Goal: Task Accomplishment & Management: Complete application form

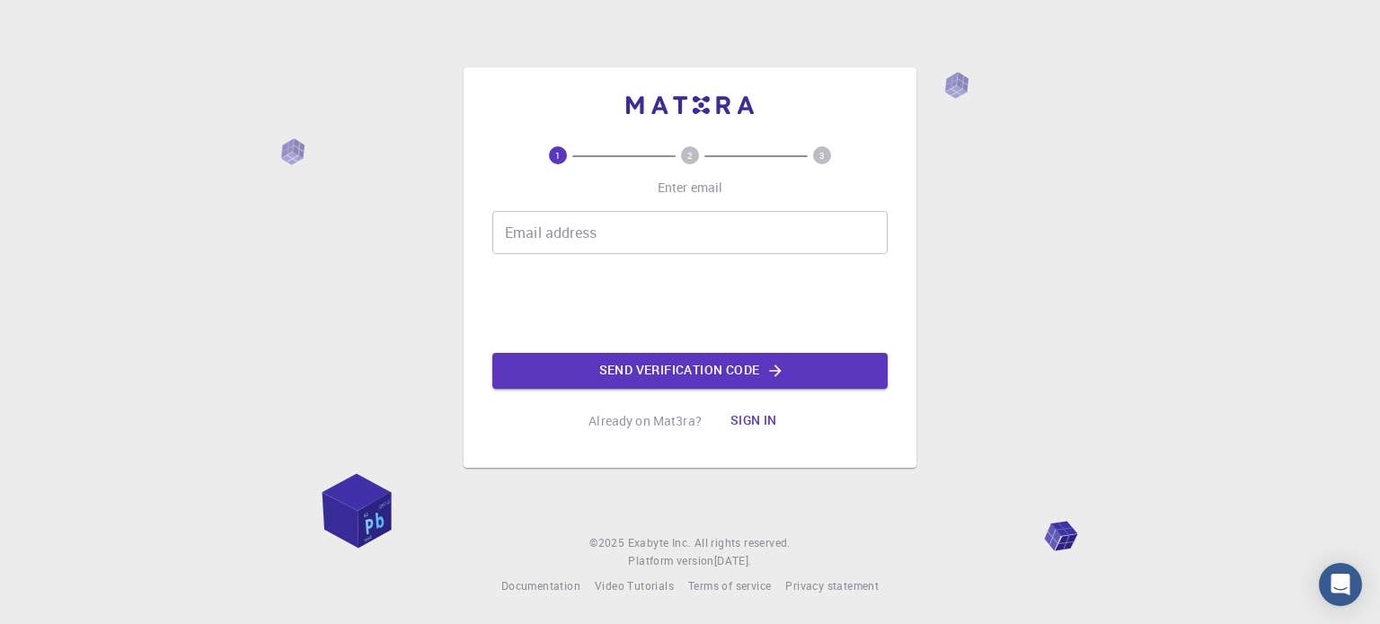
click at [616, 231] on input "Email address" at bounding box center [689, 232] width 395 height 43
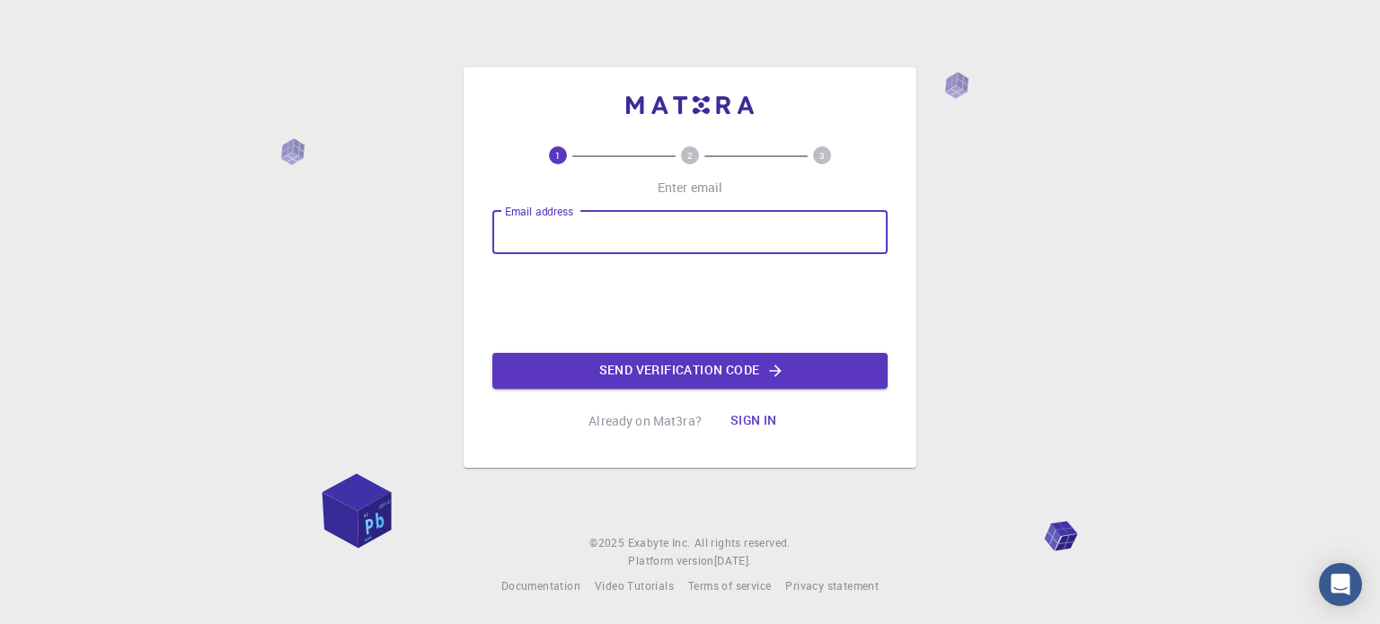
type input "[EMAIL_ADDRESS][DOMAIN_NAME]"
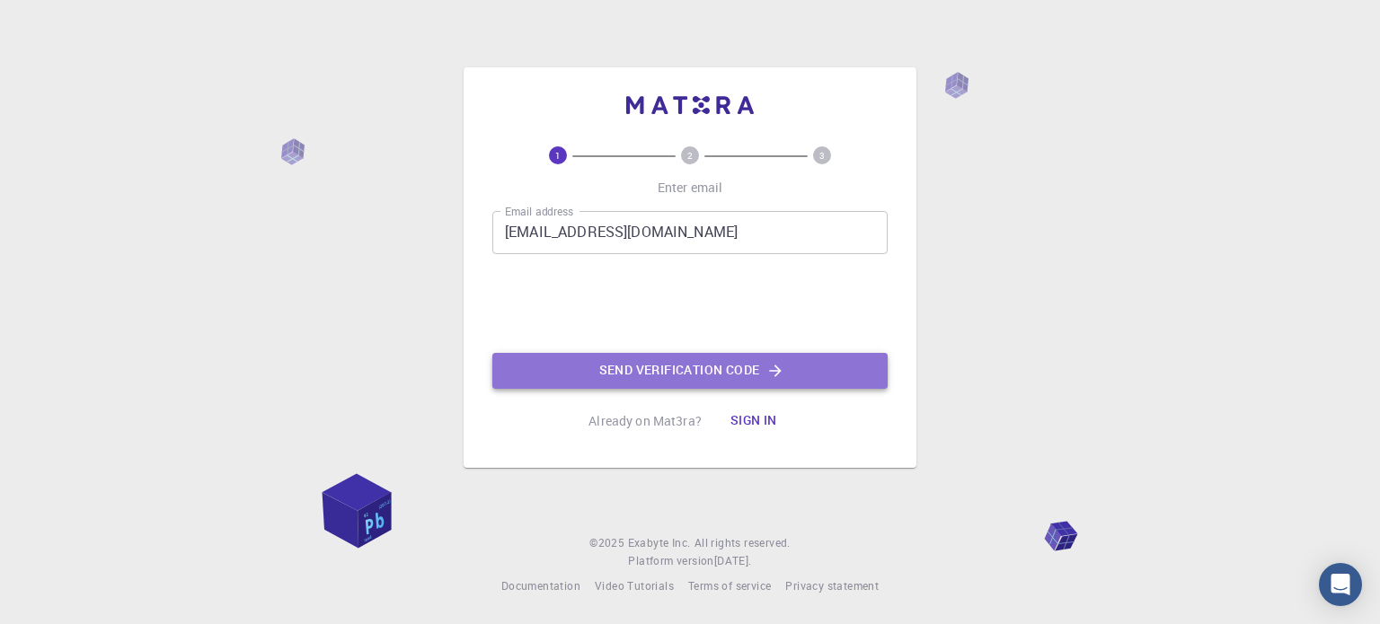
click at [784, 366] on icon "button" at bounding box center [775, 371] width 18 height 18
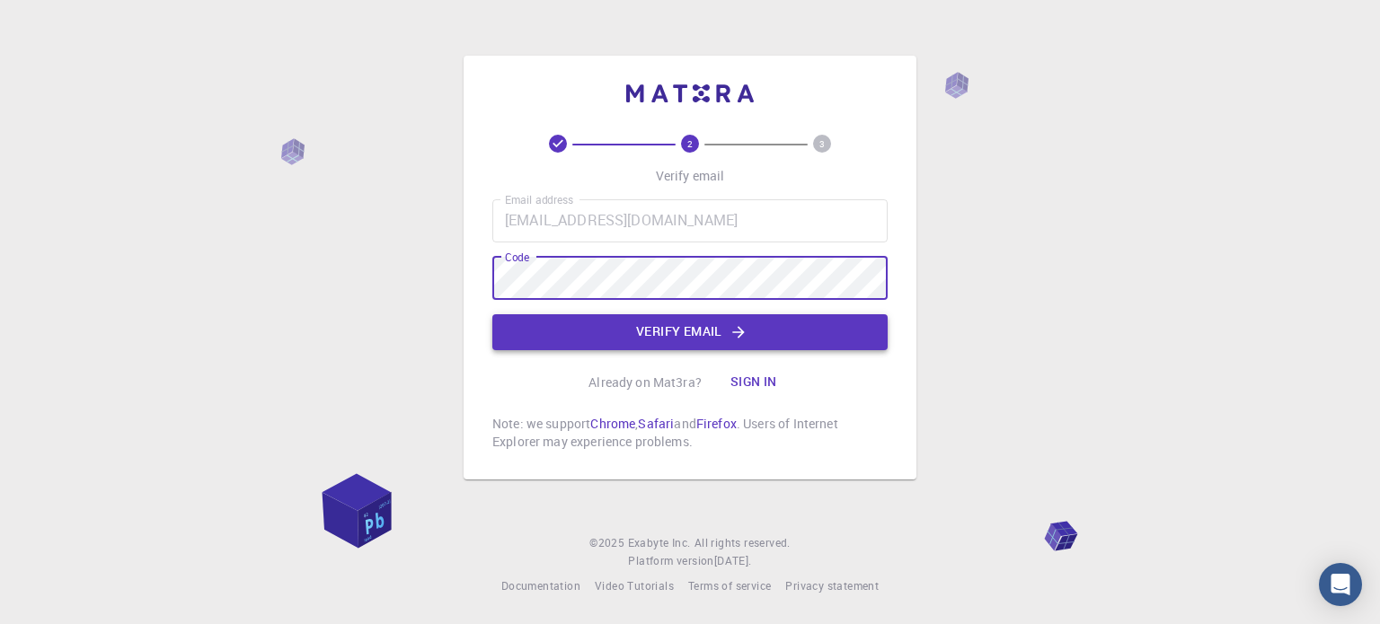
click at [581, 325] on button "Verify email" at bounding box center [689, 332] width 395 height 36
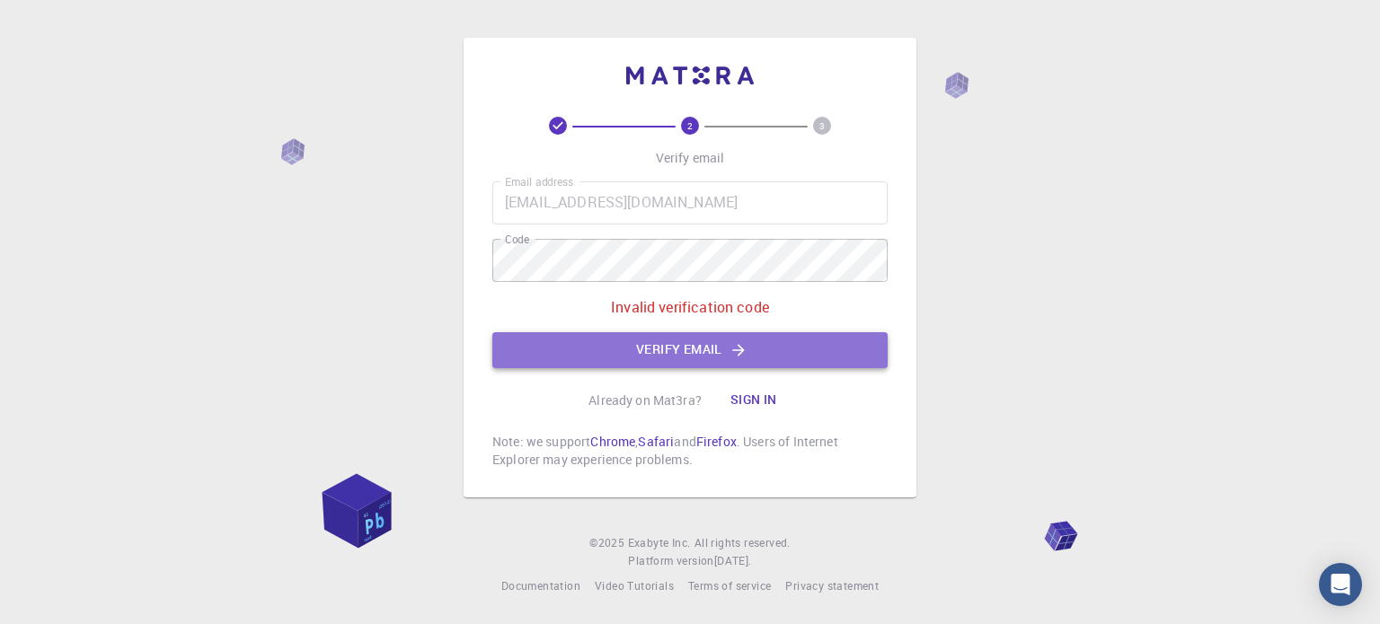
click at [719, 351] on button "Verify email" at bounding box center [689, 350] width 395 height 36
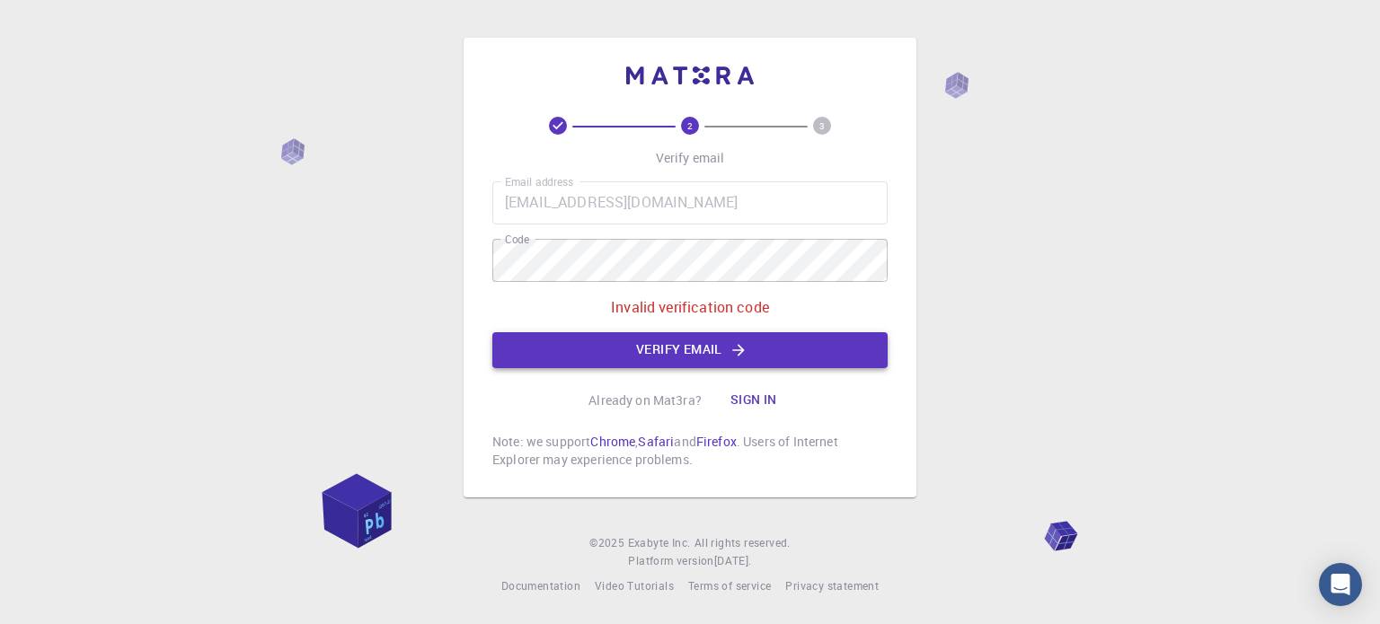
click at [719, 351] on button "Verify email" at bounding box center [689, 350] width 395 height 36
